Goal: Task Accomplishment & Management: Use online tool/utility

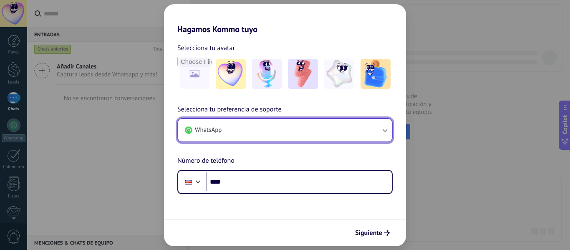
click at [249, 131] on button "WhatsApp" at bounding box center [285, 130] width 214 height 23
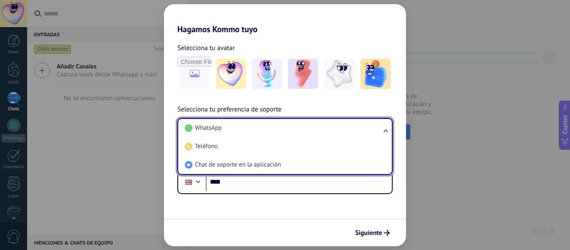
click at [249, 131] on li "WhatsApp" at bounding box center [283, 128] width 204 height 18
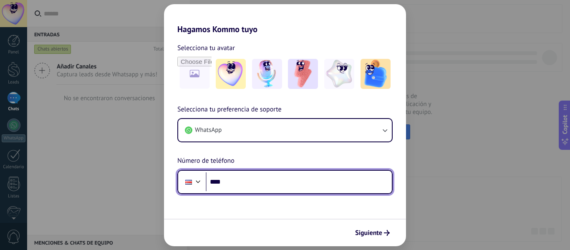
click at [248, 180] on input "****" at bounding box center [299, 181] width 186 height 19
type input "**********"
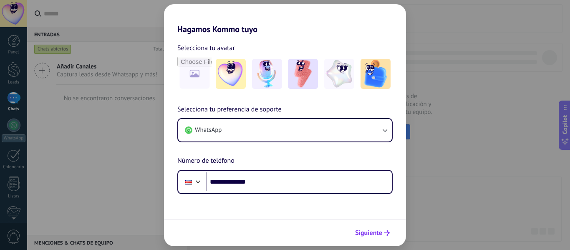
click at [373, 235] on span "Siguiente" at bounding box center [368, 233] width 27 height 6
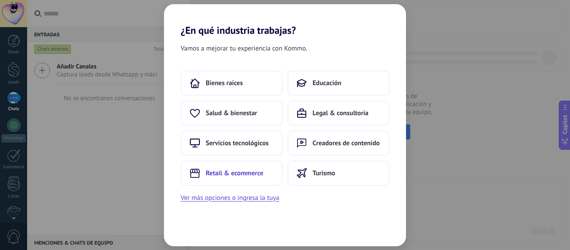
click at [236, 173] on span "Retail & ecommerce" at bounding box center [235, 173] width 58 height 8
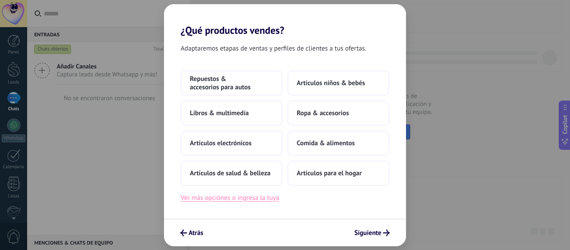
click at [252, 196] on button "Ver más opciones o ingresa la tuya" at bounding box center [230, 197] width 98 height 11
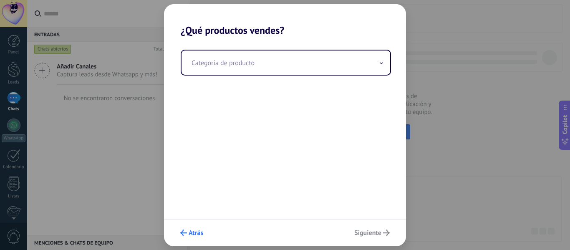
click at [186, 233] on use "submit" at bounding box center [183, 232] width 7 height 7
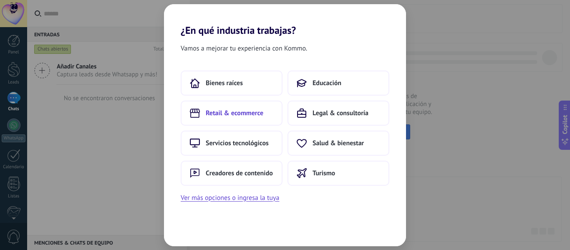
click at [242, 114] on span "Retail & ecommerce" at bounding box center [235, 113] width 58 height 8
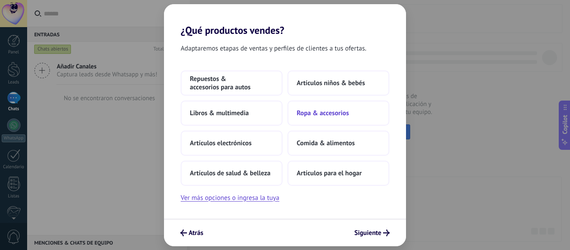
click at [323, 113] on span "Ropa & accesorios" at bounding box center [323, 113] width 52 height 8
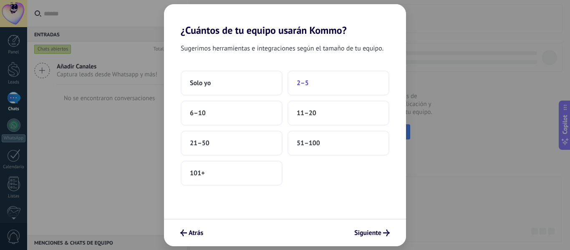
click at [306, 86] on span "2–5" at bounding box center [303, 83] width 12 height 8
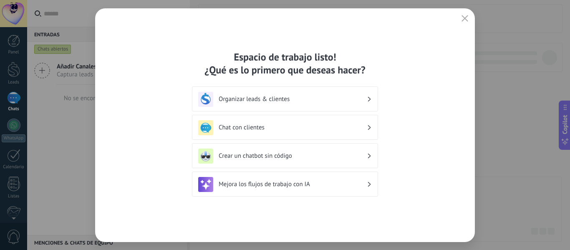
click at [368, 99] on icon at bounding box center [369, 99] width 3 height 5
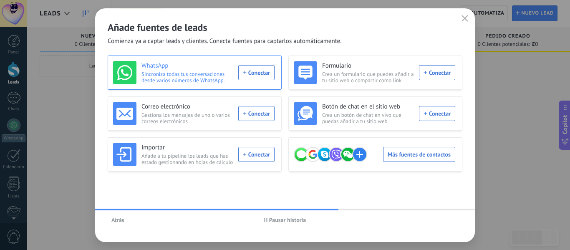
click at [250, 75] on div "WhatsApp Sincroniza todas tus conversaciones desde varios números de WhatsApp. …" at bounding box center [193, 72] width 161 height 23
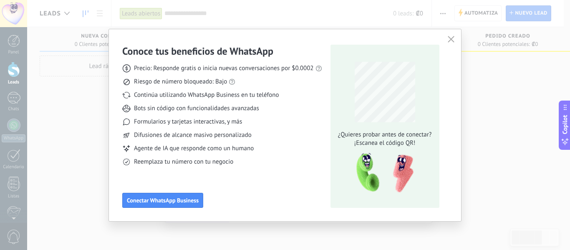
click at [281, 156] on div "Precio: Responde gratis o inicia nuevas conversaciones por $0.0002 Riesgo de nú…" at bounding box center [222, 112] width 200 height 108
click at [453, 38] on icon "button" at bounding box center [451, 39] width 7 height 7
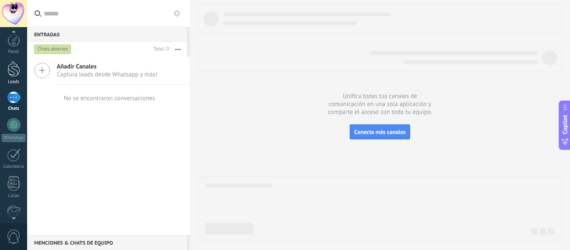
scroll to position [1, 0]
click at [14, 45] on div at bounding box center [14, 40] width 13 height 13
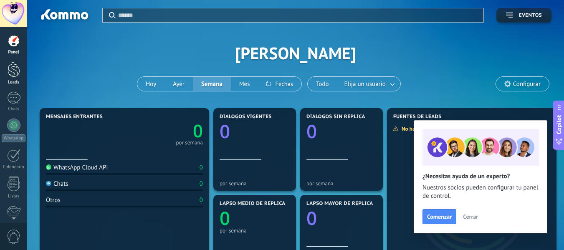
click at [13, 70] on div at bounding box center [14, 69] width 13 height 15
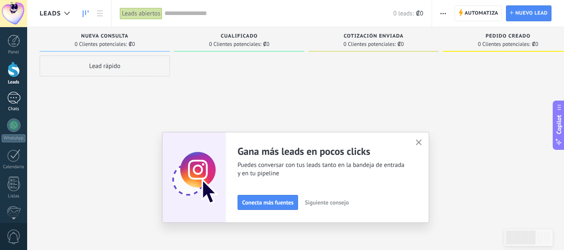
click at [12, 99] on div at bounding box center [13, 98] width 13 height 12
